Goal: Check status: Check status

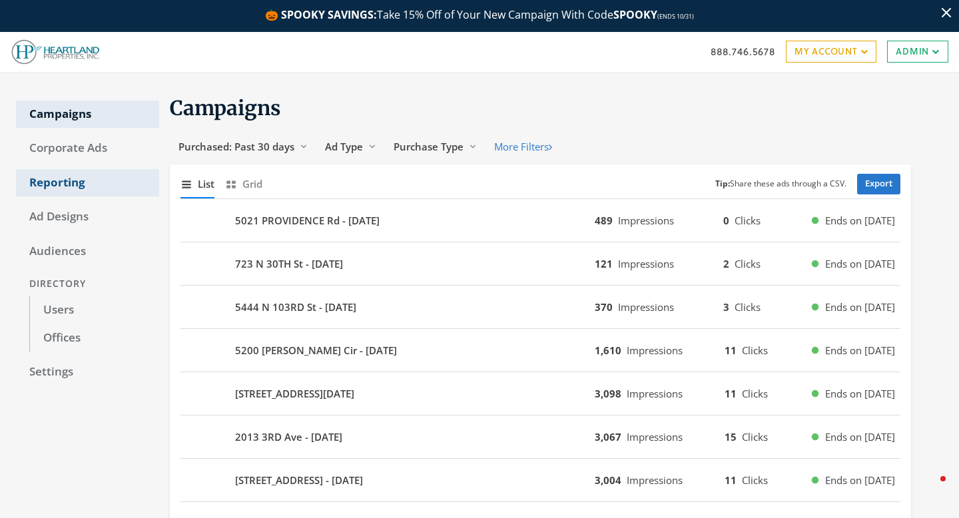
click at [93, 181] on link "Reporting" at bounding box center [87, 183] width 143 height 28
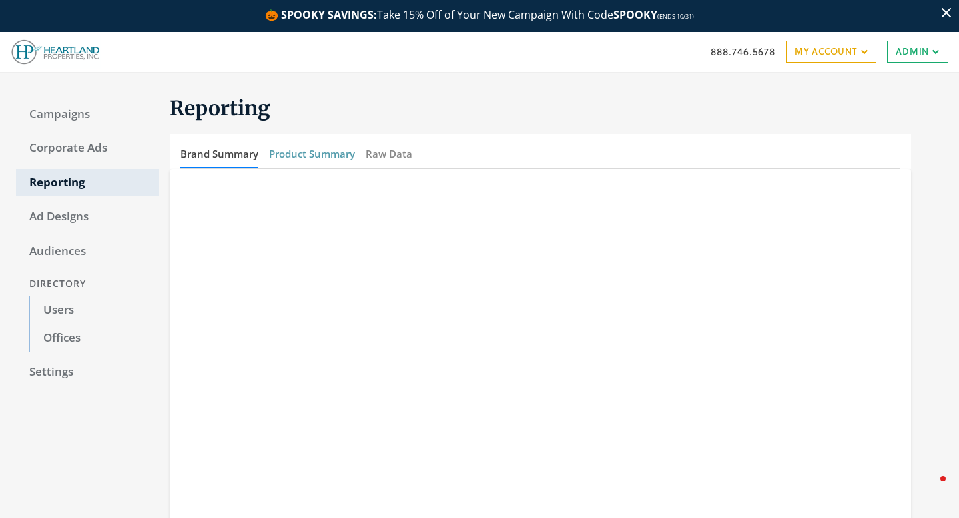
click at [335, 158] on button "Product Summary" at bounding box center [312, 154] width 86 height 29
click at [246, 157] on button "Brand Summary" at bounding box center [220, 154] width 78 height 29
click at [323, 154] on button "Product Summary" at bounding box center [312, 154] width 86 height 29
click at [330, 156] on button "Product Summary" at bounding box center [312, 154] width 86 height 29
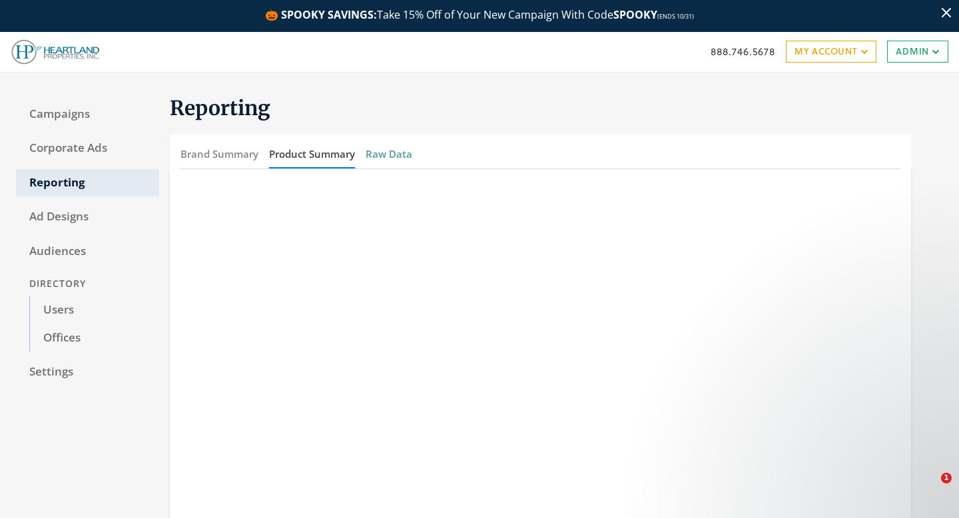
click at [406, 155] on button "Raw Data" at bounding box center [389, 154] width 47 height 29
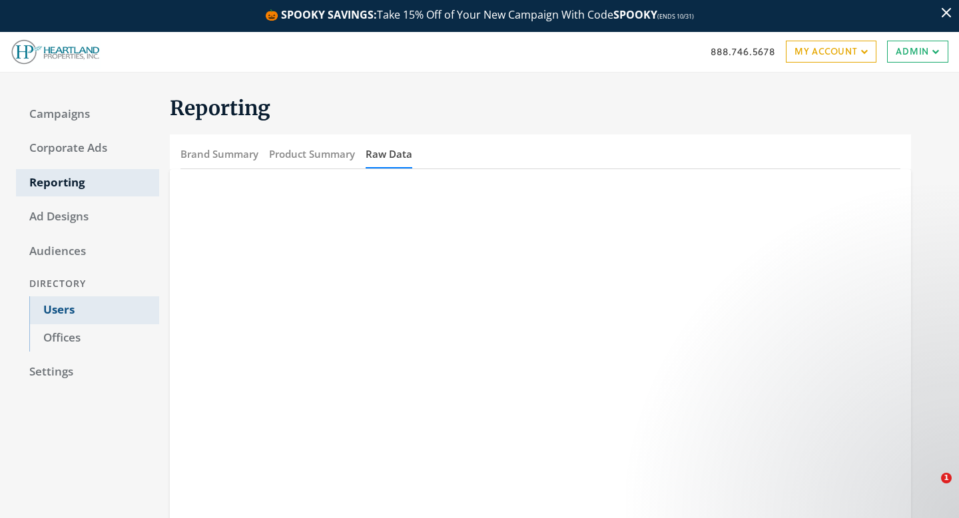
click at [67, 316] on link "Users" at bounding box center [94, 310] width 130 height 28
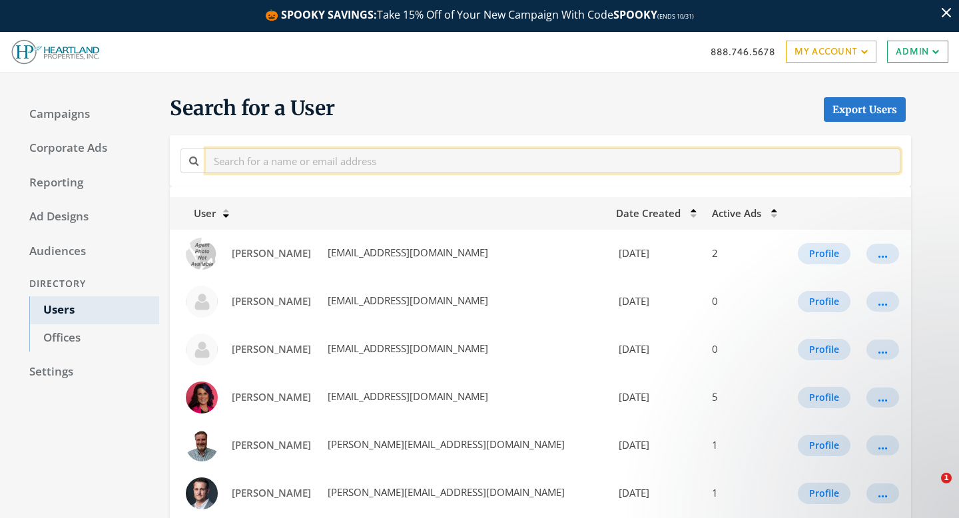
click at [249, 163] on input "text" at bounding box center [553, 161] width 695 height 25
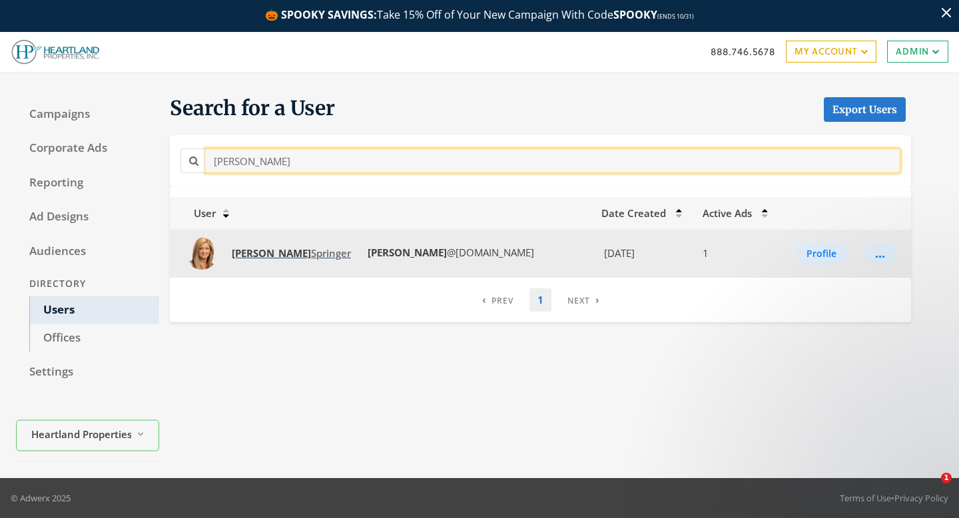
type input "krisi"
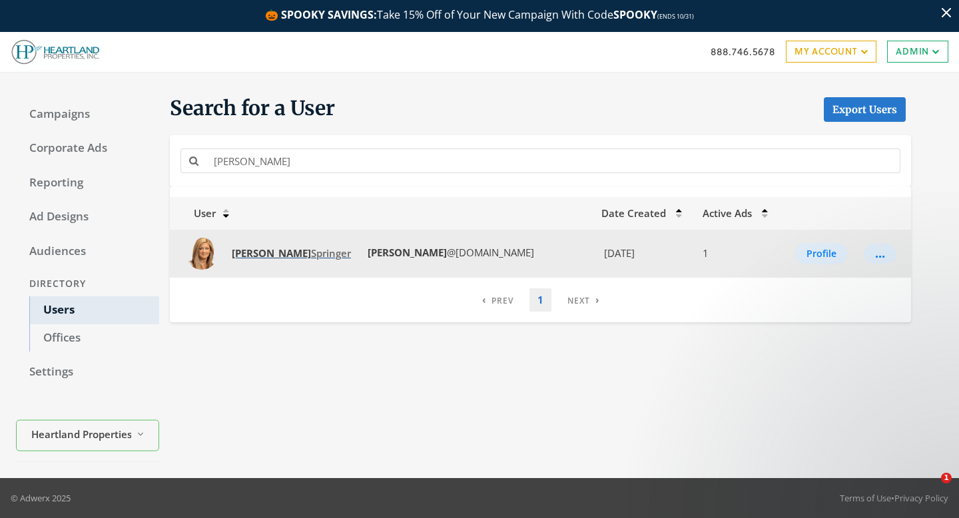
click at [252, 256] on strong "Krisi" at bounding box center [271, 252] width 79 height 13
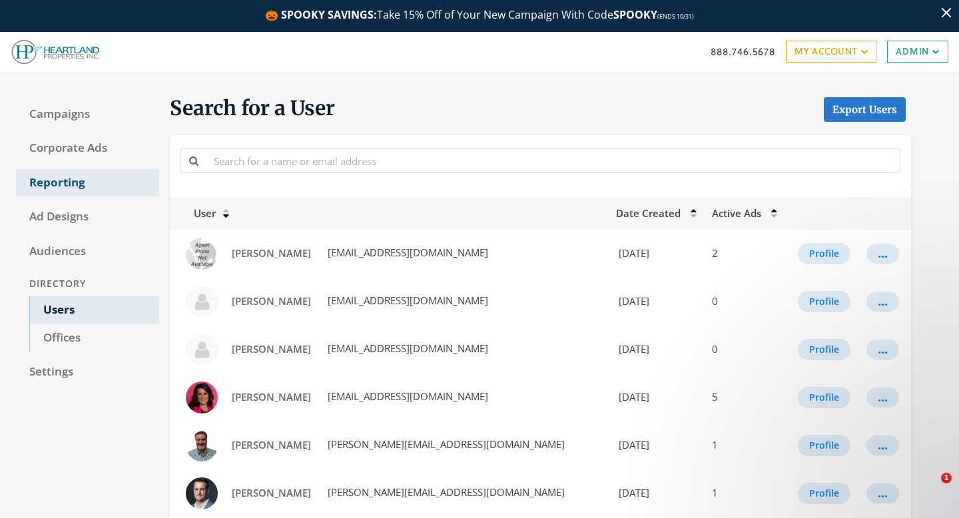
click at [63, 175] on link "Reporting" at bounding box center [87, 183] width 143 height 28
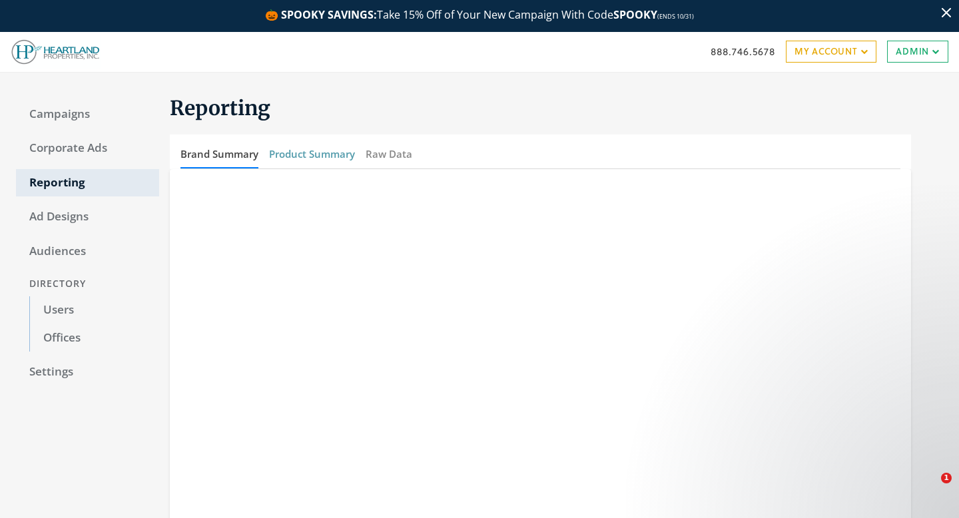
click at [318, 155] on button "Product Summary" at bounding box center [312, 154] width 86 height 29
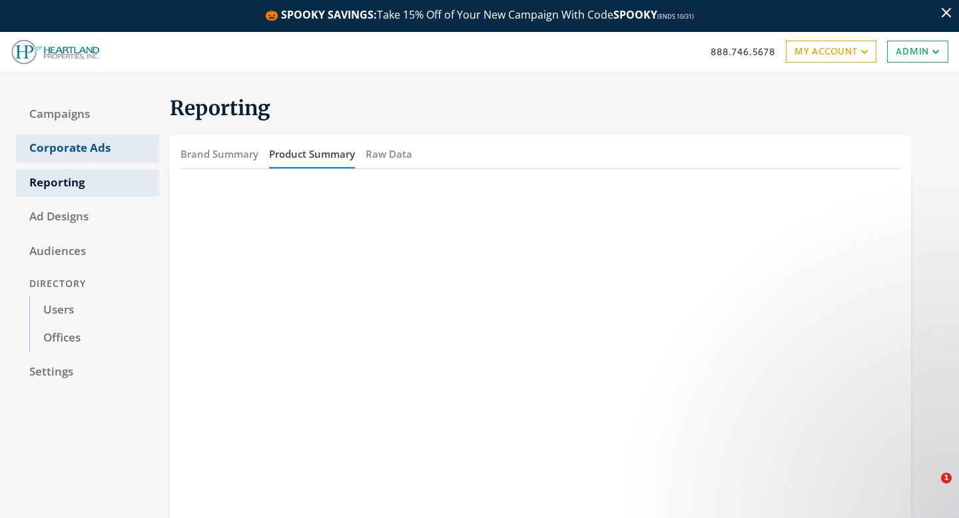
click at [97, 154] on link "Corporate Ads" at bounding box center [87, 149] width 143 height 28
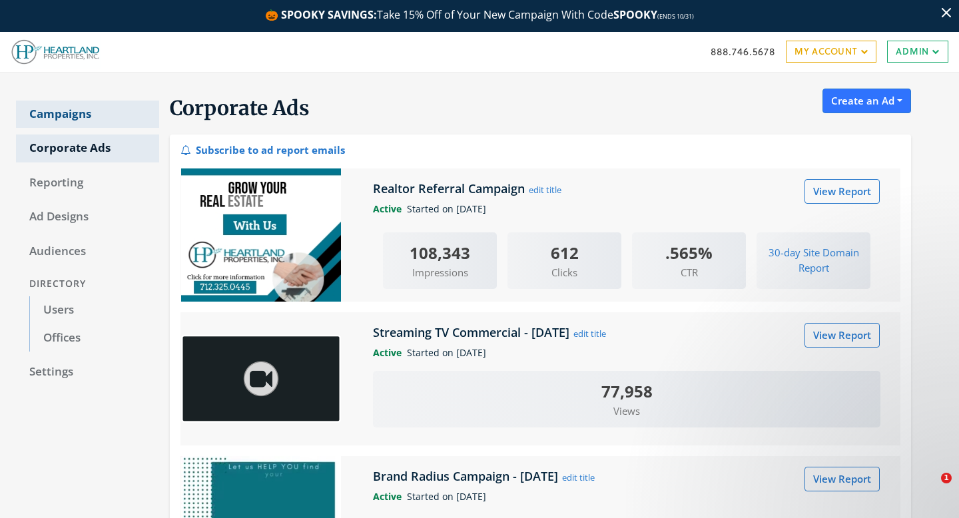
click at [89, 104] on link "Campaigns" at bounding box center [87, 115] width 143 height 28
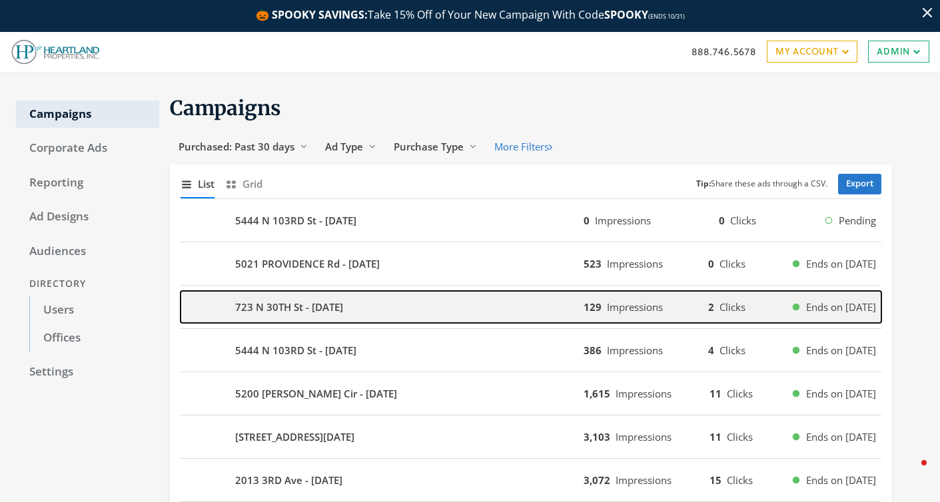
click at [378, 321] on div "723 N 30TH St - [DATE]" at bounding box center [382, 307] width 403 height 32
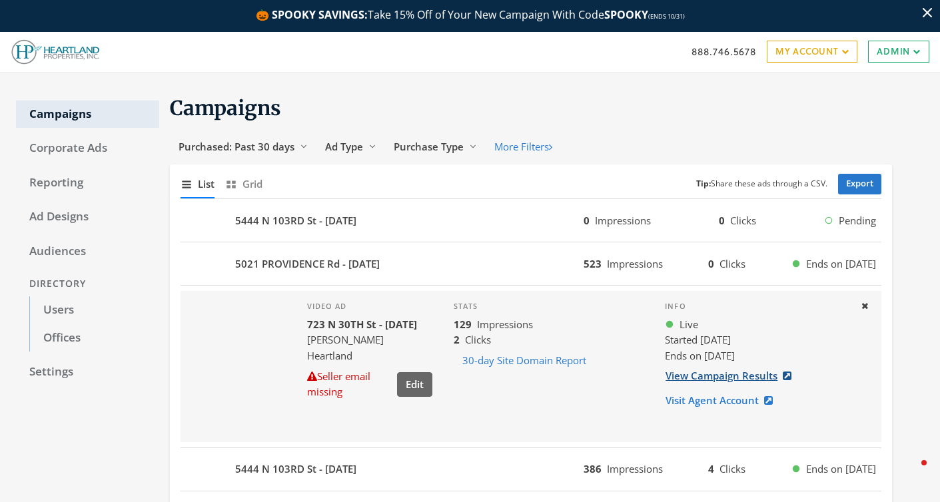
click at [707, 382] on link "View Campaign Results" at bounding box center [732, 376] width 135 height 25
click at [869, 305] on button "Close" at bounding box center [864, 306] width 23 height 21
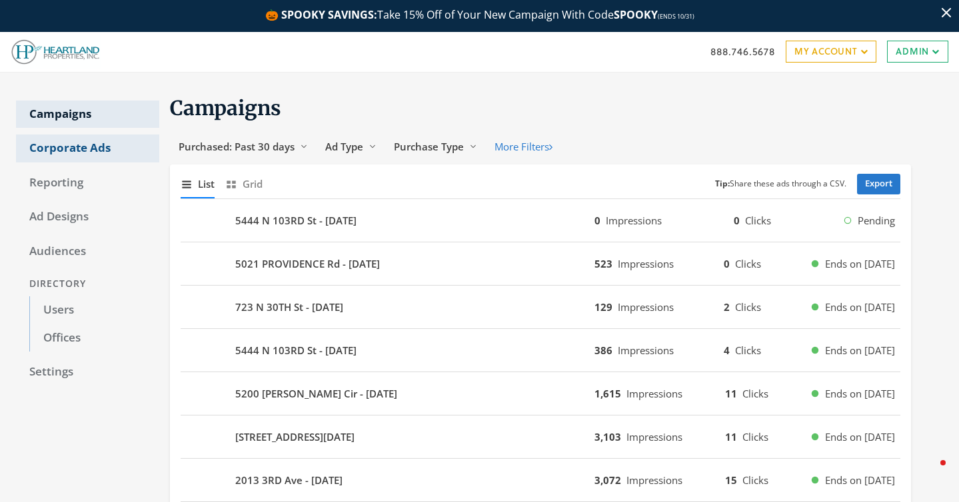
click at [105, 152] on link "Corporate Ads" at bounding box center [87, 149] width 143 height 28
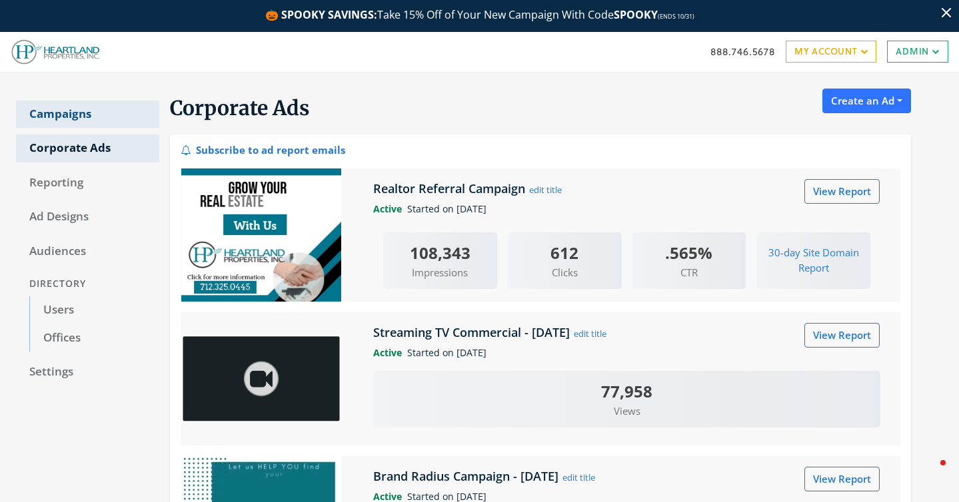
click at [71, 113] on link "Campaigns" at bounding box center [87, 115] width 143 height 28
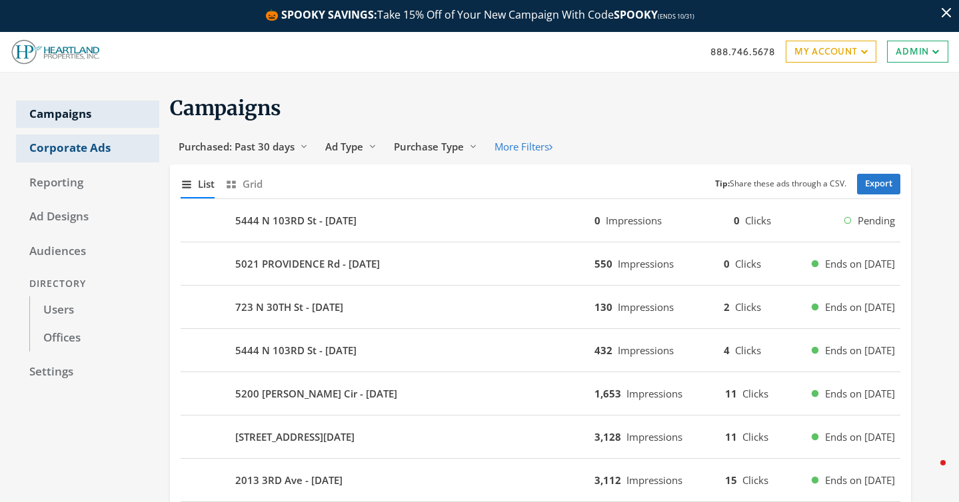
click at [90, 145] on link "Corporate Ads" at bounding box center [87, 149] width 143 height 28
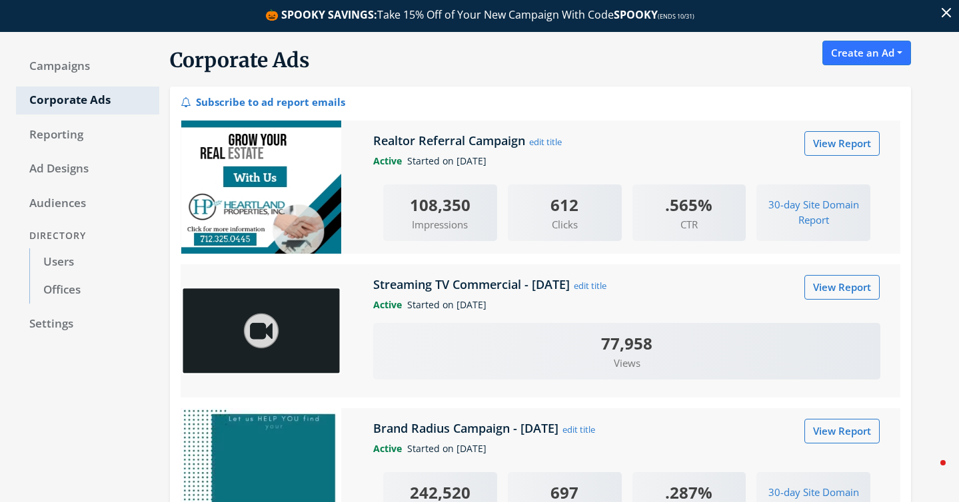
scroll to position [127, 0]
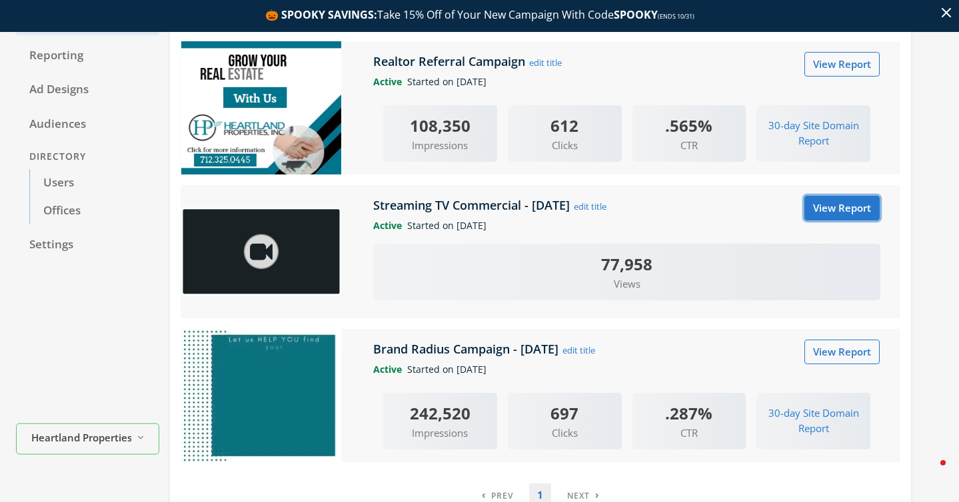
click at [865, 212] on link "View Report" at bounding box center [841, 208] width 75 height 25
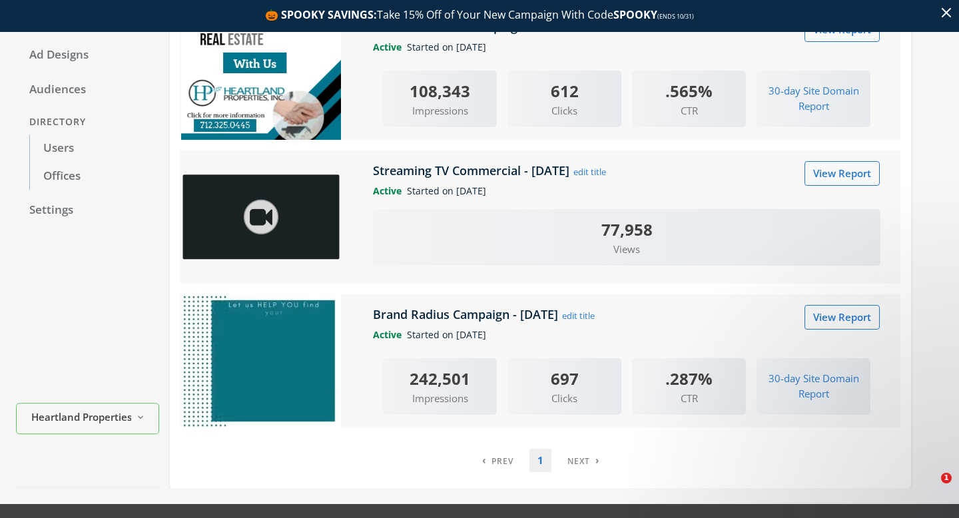
scroll to position [189, 0]
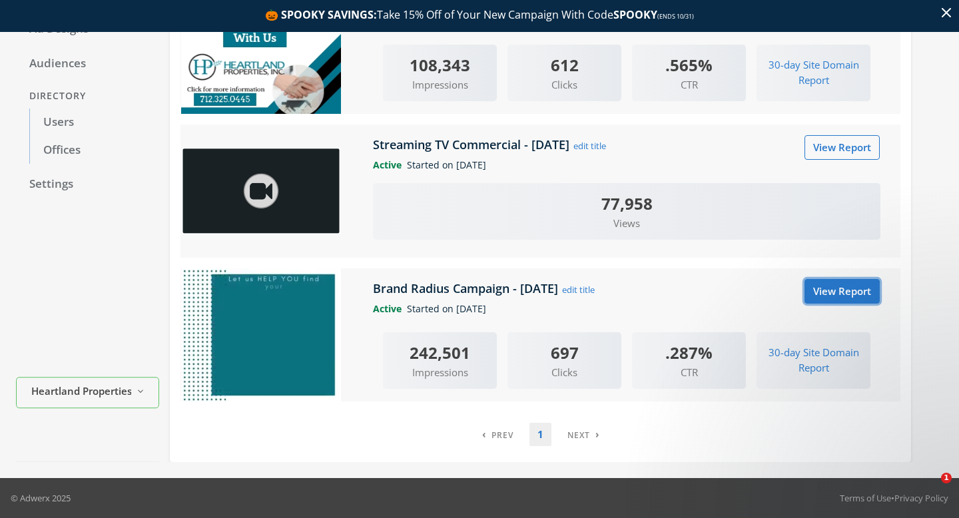
click at [815, 288] on link "View Report" at bounding box center [842, 291] width 75 height 25
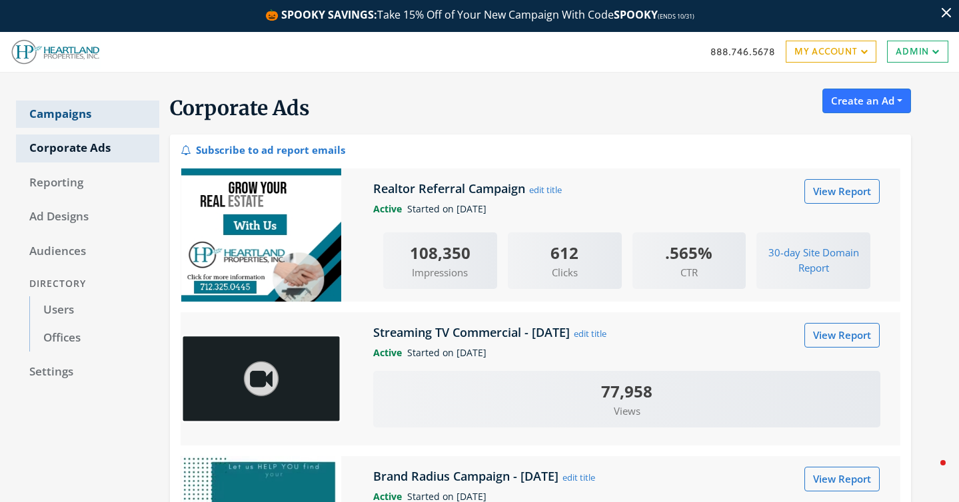
click at [80, 113] on link "Campaigns" at bounding box center [87, 115] width 143 height 28
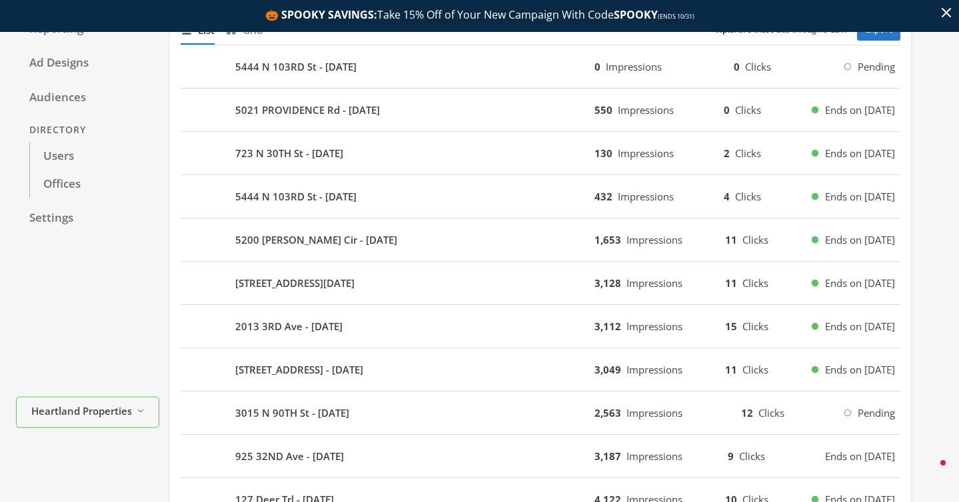
scroll to position [156, 0]
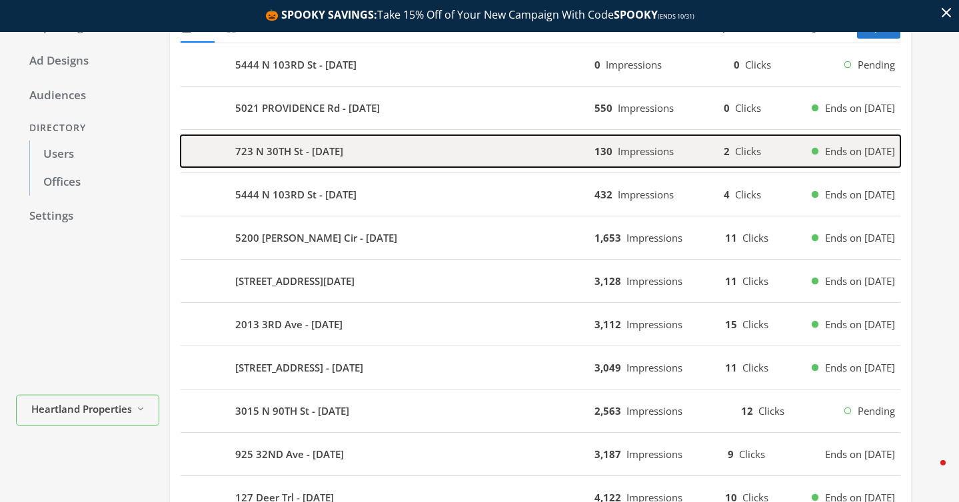
click at [343, 150] on b "723 N 30TH St - [DATE]" at bounding box center [289, 151] width 108 height 15
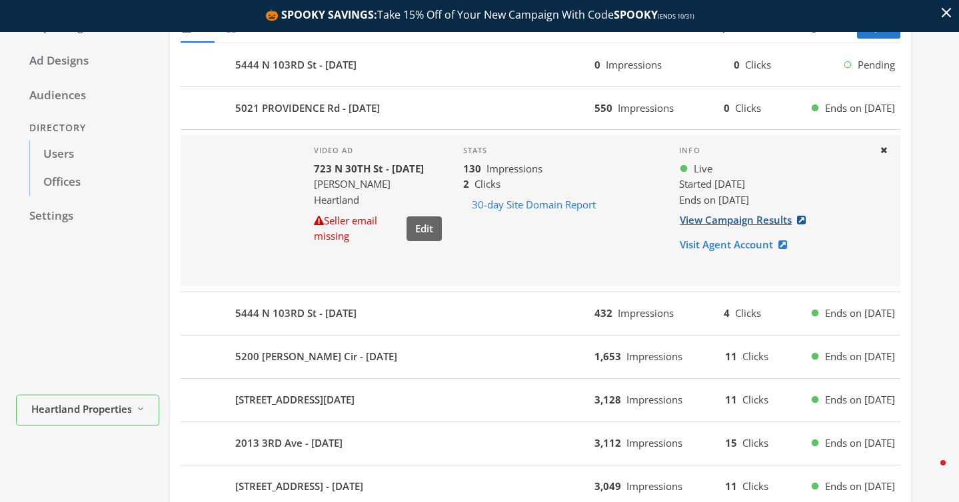
click at [715, 225] on link "View Campaign Results" at bounding box center [746, 220] width 135 height 25
click at [881, 150] on icon at bounding box center [883, 150] width 7 height 9
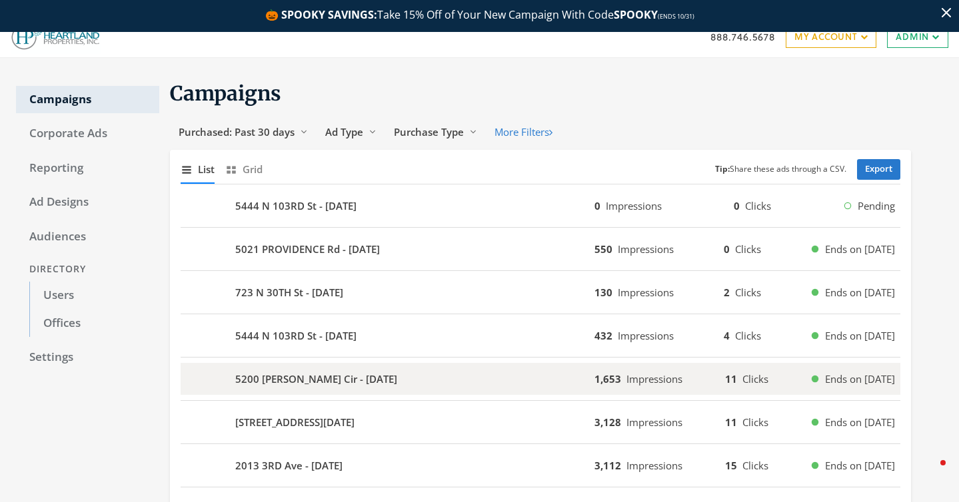
scroll to position [13, 0]
